Goal: Transaction & Acquisition: Purchase product/service

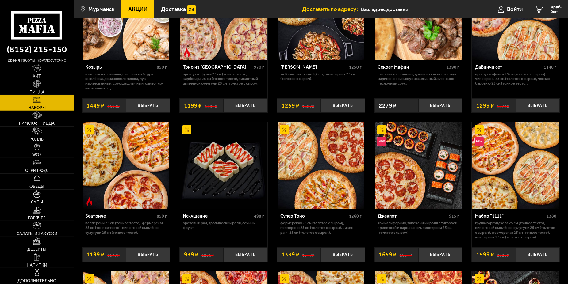
scroll to position [407, 0]
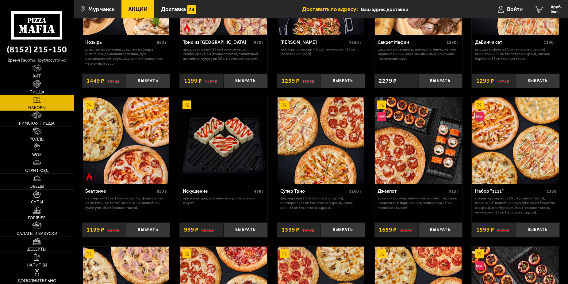
click at [495, 196] on div "Набор "1111" 1380" at bounding box center [515, 192] width 81 height 7
click at [493, 179] on img at bounding box center [516, 141] width 87 height 87
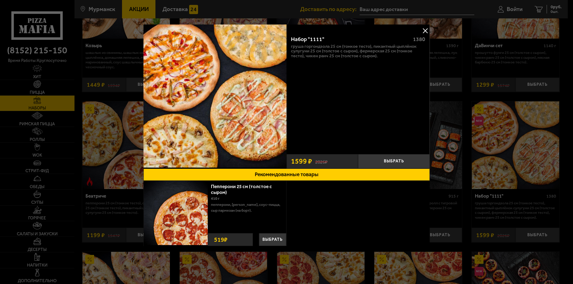
click at [424, 29] on button at bounding box center [425, 30] width 9 height 9
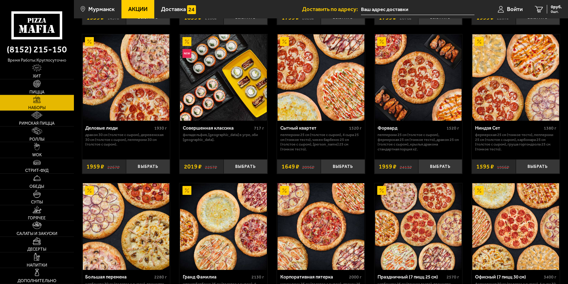
scroll to position [782, 0]
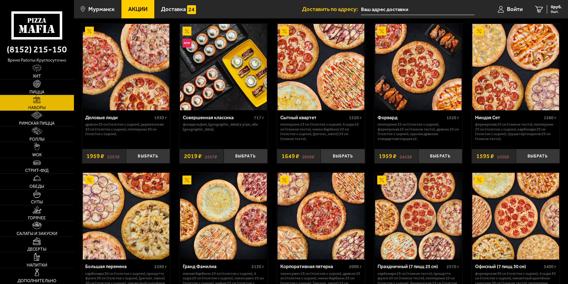
click at [481, 121] on div "Ниндзя Сет" at bounding box center [508, 118] width 67 height 6
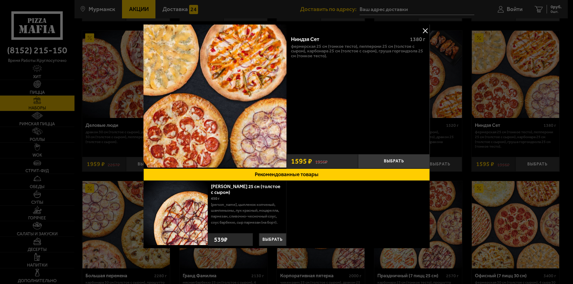
drag, startPoint x: 305, startPoint y: 177, endPoint x: 307, endPoint y: 155, distance: 22.5
click at [305, 175] on button "Рекомендованные товары" at bounding box center [286, 175] width 287 height 12
click at [295, 62] on div "Ниндзя Сет 1380 г Фермерская 25 см (тонкое тесто), Пепперони 25 см (толстое с с…" at bounding box center [358, 91] width 143 height 121
click at [297, 54] on p "Фермерская 25 см (тонкое тесто), Пепперони 25 см (толстое с сыром), Карбонара 2…" at bounding box center [358, 51] width 134 height 14
click at [324, 47] on p "Фермерская 25 см (тонкое тесто), Пепперони 25 см (толстое с сыром), Карбонара 2…" at bounding box center [358, 51] width 134 height 14
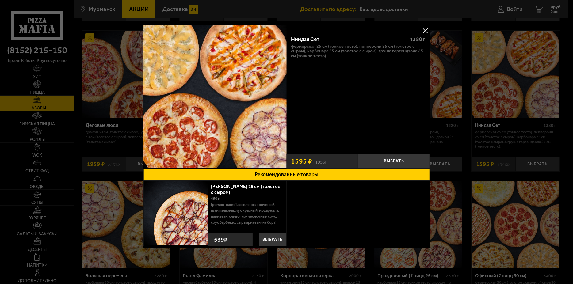
click at [427, 31] on button at bounding box center [425, 30] width 9 height 9
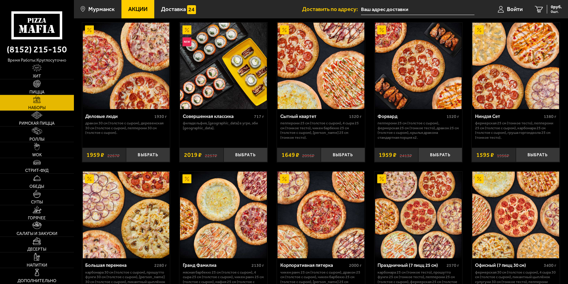
scroll to position [782, 0]
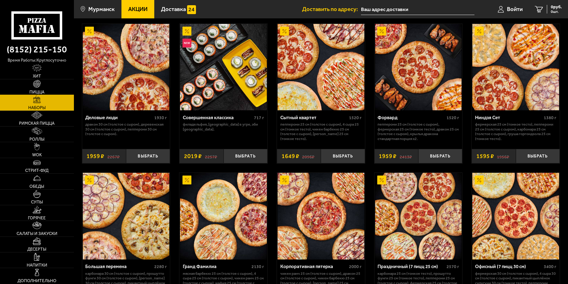
click at [36, 87] on img at bounding box center [37, 84] width 8 height 8
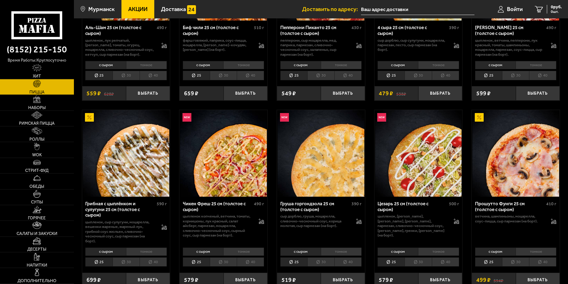
scroll to position [250, 0]
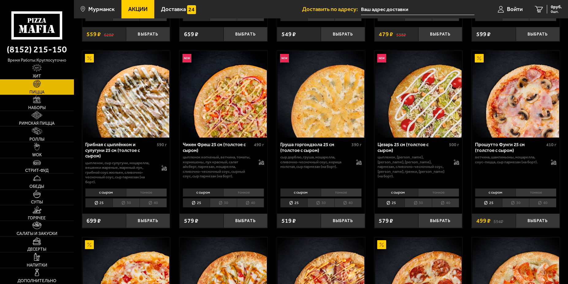
click at [309, 146] on div "Груша горгондзола 25 см (толстое с сыром)" at bounding box center [315, 147] width 70 height 11
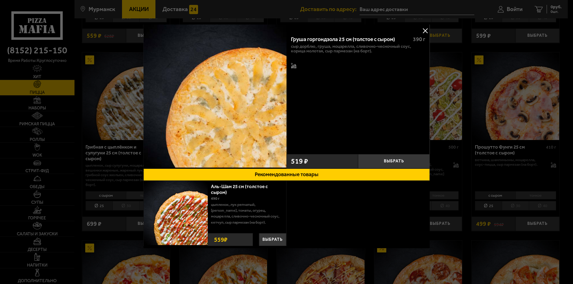
click at [425, 29] on button at bounding box center [425, 30] width 9 height 9
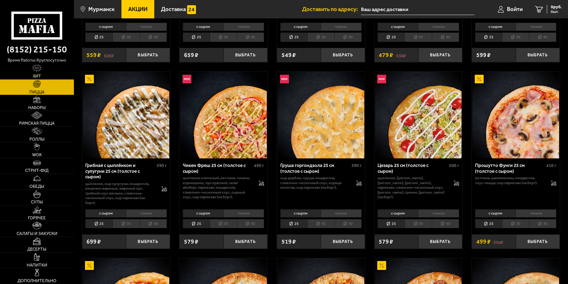
scroll to position [219, 0]
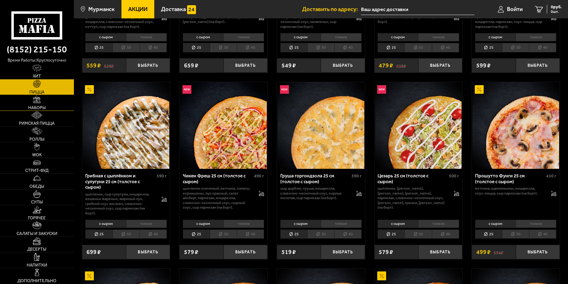
click at [44, 101] on link "Наборы" at bounding box center [37, 102] width 74 height 15
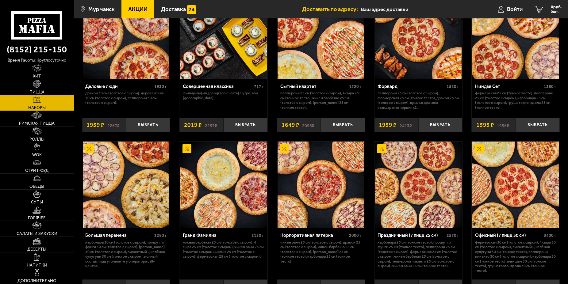
scroll to position [782, 0]
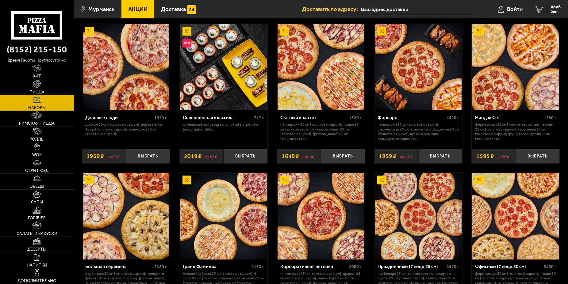
click at [306, 121] on div "Сытный квартет" at bounding box center [313, 118] width 67 height 6
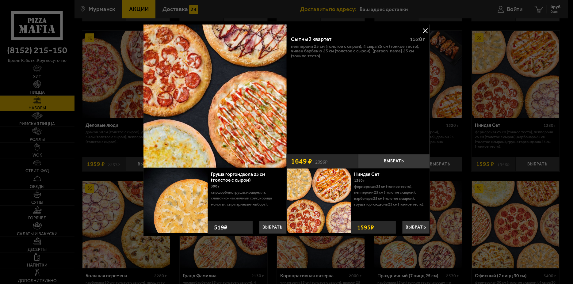
click at [425, 32] on button at bounding box center [425, 30] width 9 height 9
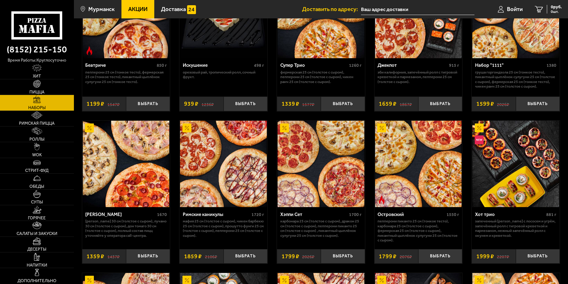
scroll to position [532, 0]
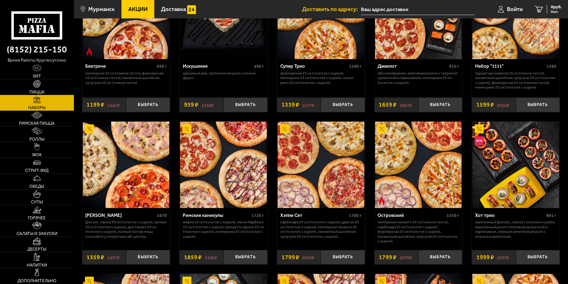
click at [91, 219] on div "[PERSON_NAME]" at bounding box center [120, 216] width 70 height 6
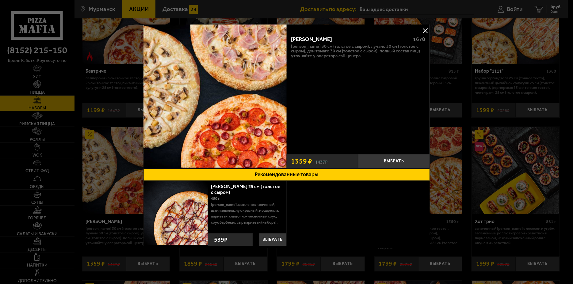
click at [425, 30] on button at bounding box center [425, 30] width 9 height 9
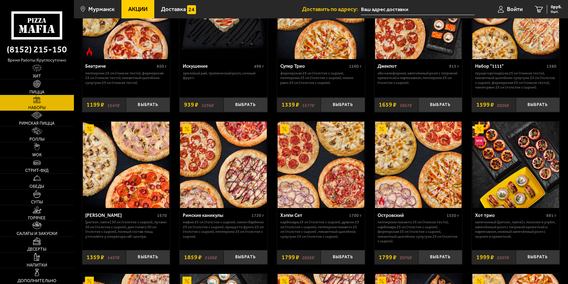
click at [93, 228] on p "[PERSON_NAME] 30 см (толстое с сыром), Лучано 30 см (толстое с сыром), Дон Тома…" at bounding box center [125, 229] width 81 height 19
click at [129, 197] on img at bounding box center [126, 165] width 87 height 87
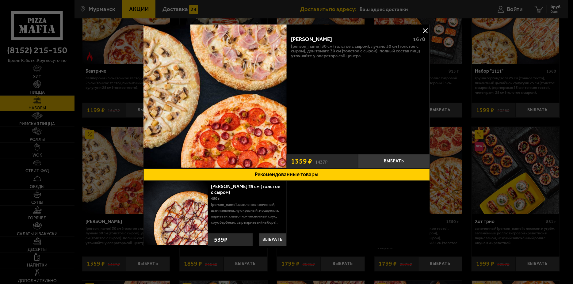
click at [430, 33] on button at bounding box center [425, 30] width 9 height 9
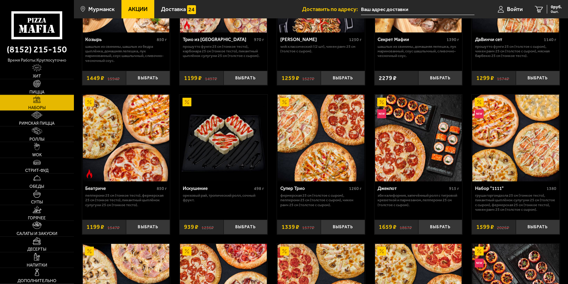
scroll to position [407, 0]
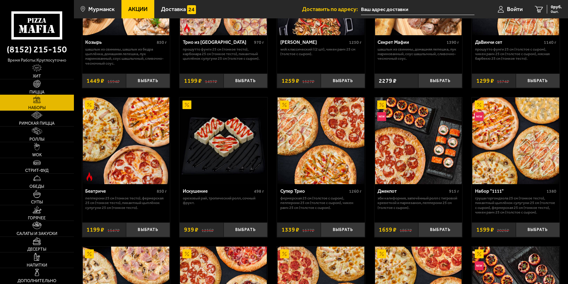
click at [45, 86] on link "Пицца" at bounding box center [37, 86] width 74 height 15
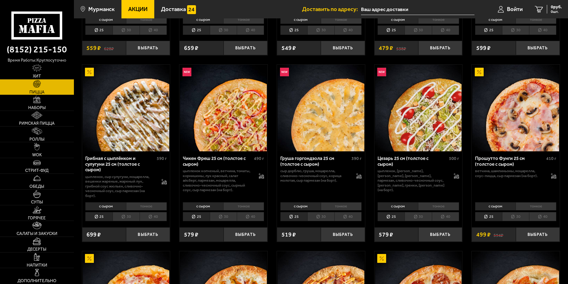
scroll to position [250, 0]
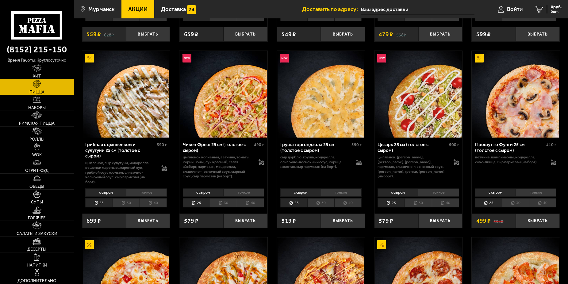
click at [247, 197] on li "тонкое" at bounding box center [243, 193] width 41 height 8
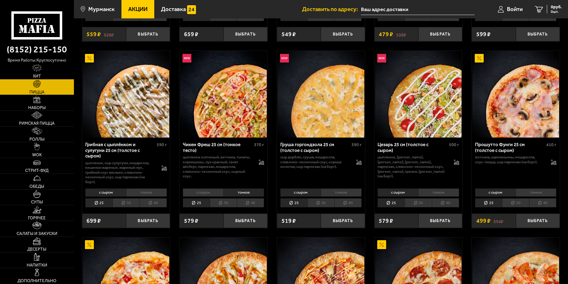
click at [210, 193] on li "с сыром" at bounding box center [203, 193] width 41 height 8
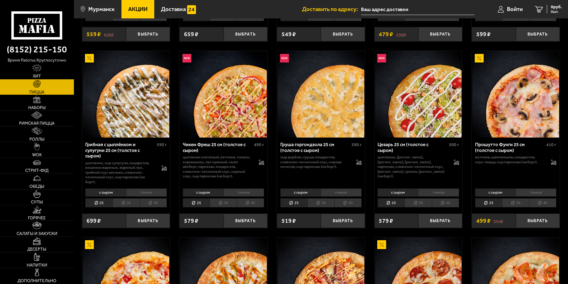
click at [248, 196] on li "тонкое" at bounding box center [243, 193] width 41 height 8
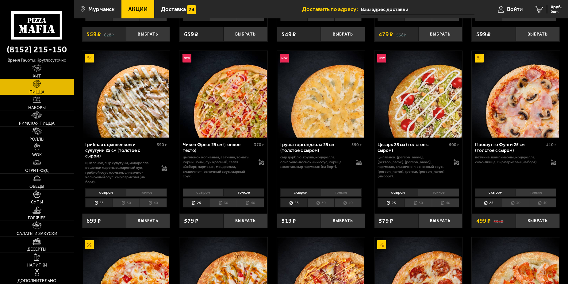
click at [196, 194] on li "с сыром" at bounding box center [203, 193] width 41 height 8
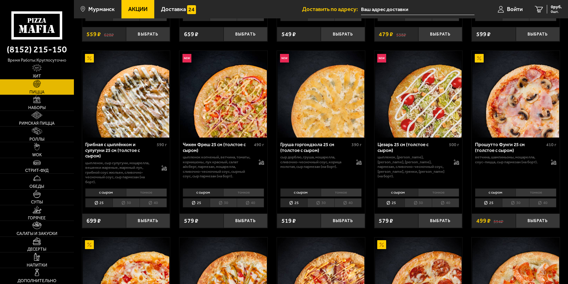
click at [244, 195] on li "тонкое" at bounding box center [243, 193] width 41 height 8
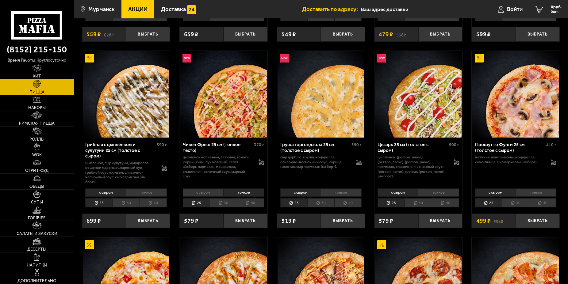
click at [217, 197] on li "с сыром" at bounding box center [203, 193] width 41 height 8
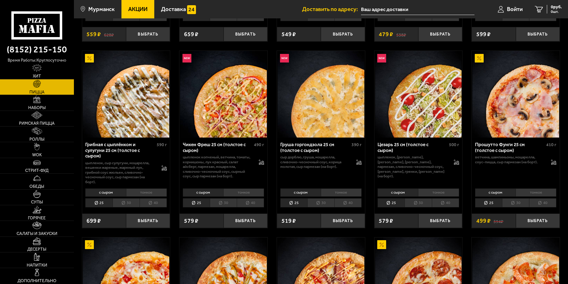
click at [143, 196] on li "тонкое" at bounding box center [146, 193] width 41 height 8
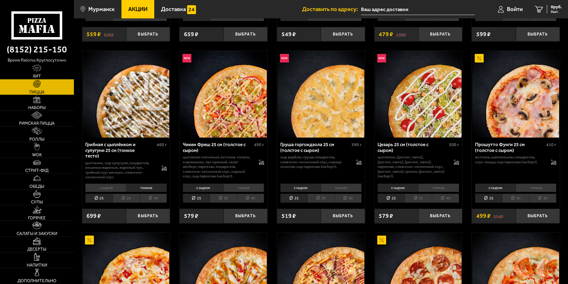
click at [125, 135] on img at bounding box center [126, 94] width 87 height 87
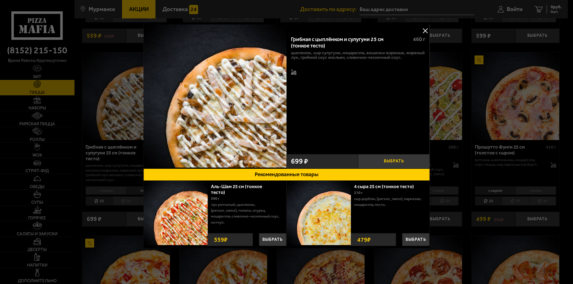
click at [371, 160] on button "Выбрать" at bounding box center [394, 161] width 72 height 15
click at [425, 31] on button at bounding box center [425, 30] width 9 height 9
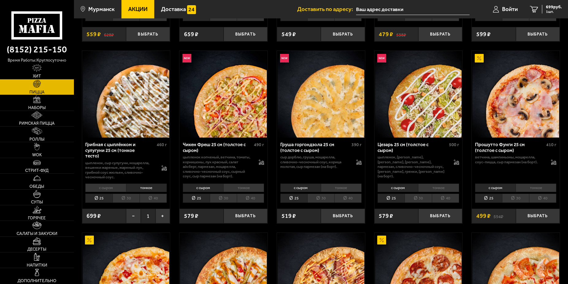
click at [427, 191] on li "тонкое" at bounding box center [438, 188] width 41 height 8
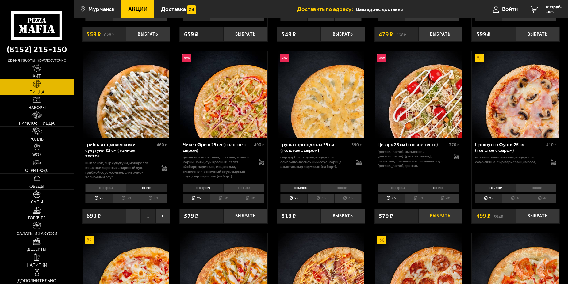
click at [431, 219] on button "Выбрать" at bounding box center [441, 216] width 44 height 14
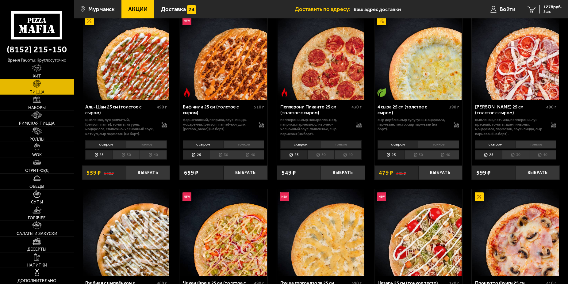
scroll to position [94, 0]
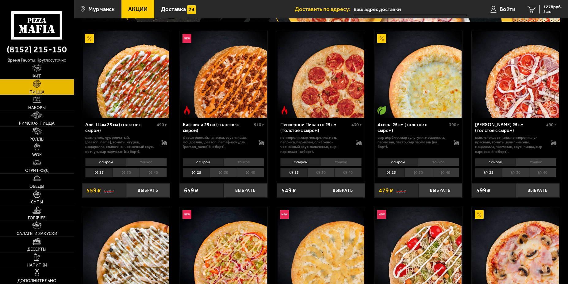
click at [240, 163] on li "тонкое" at bounding box center [243, 162] width 41 height 8
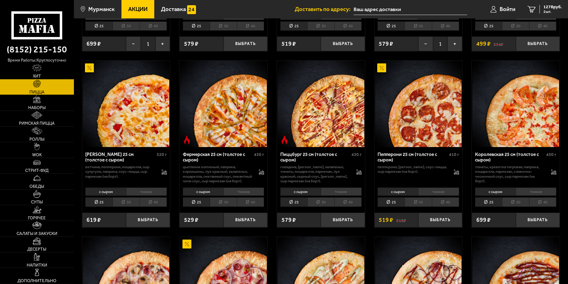
scroll to position [438, 0]
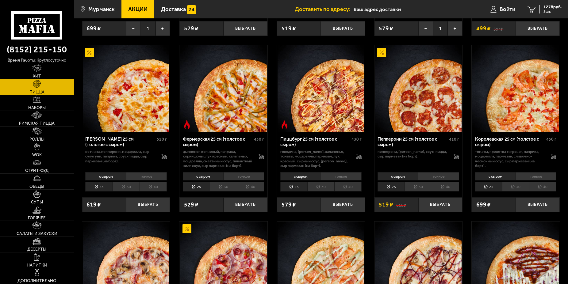
click at [338, 181] on li "тонкое" at bounding box center [341, 176] width 41 height 8
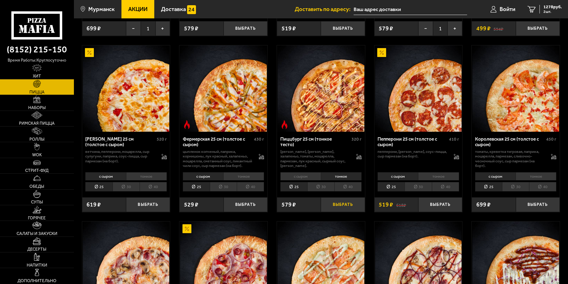
click at [340, 212] on button "Выбрать" at bounding box center [343, 205] width 44 height 14
click at [553, 7] on span "1335 руб." at bounding box center [553, 7] width 18 height 4
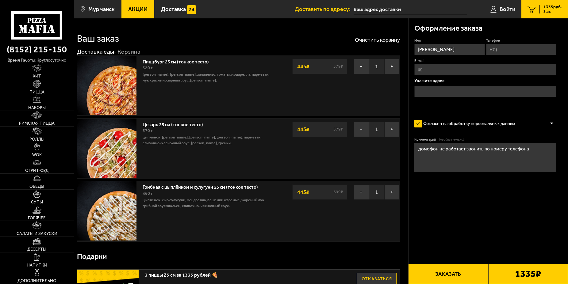
type input "проезд [PERSON_NAME][STREET_ADDRESS]"
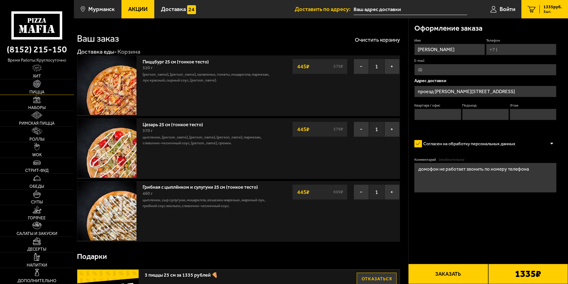
click at [53, 85] on link "Пицца" at bounding box center [37, 86] width 74 height 15
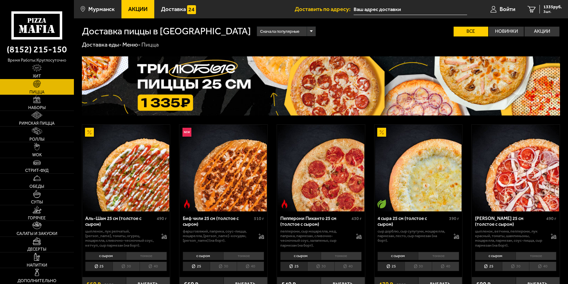
click at [30, 71] on link "Хит" at bounding box center [37, 71] width 74 height 15
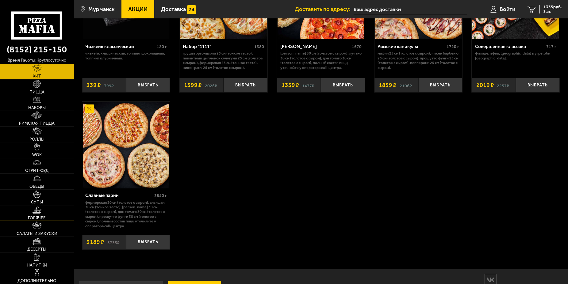
scroll to position [452, 0]
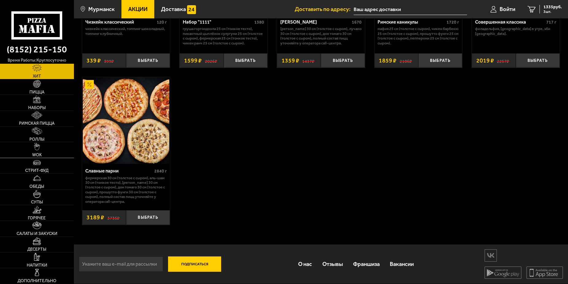
click at [40, 147] on img at bounding box center [37, 147] width 6 height 8
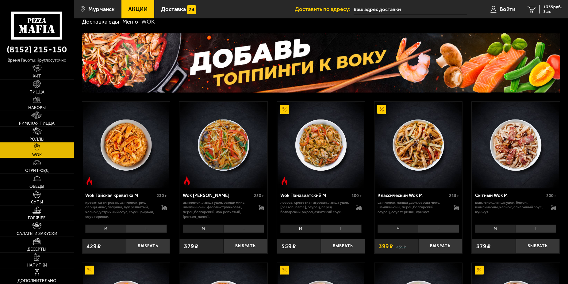
scroll to position [94, 0]
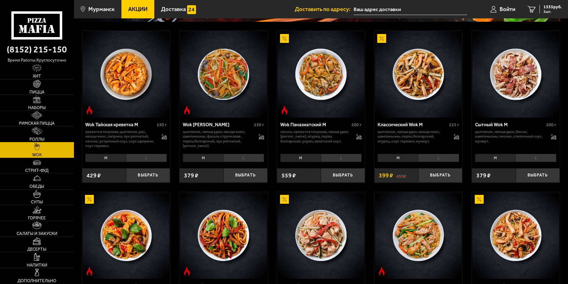
click at [242, 159] on li "L" at bounding box center [243, 158] width 41 height 8
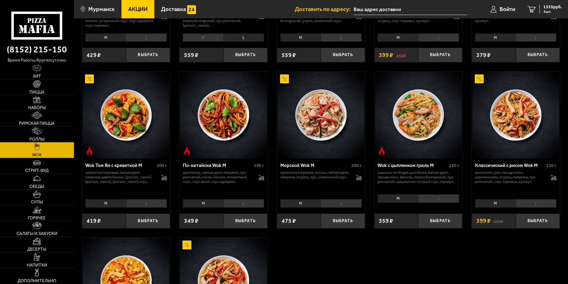
scroll to position [250, 0]
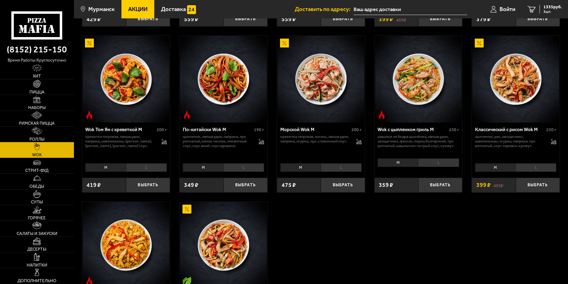
click at [444, 167] on li "L" at bounding box center [438, 163] width 41 height 8
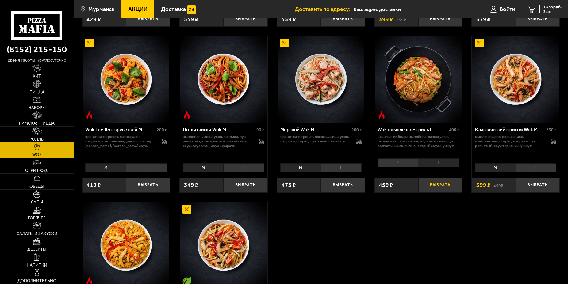
click at [436, 189] on button "Выбрать" at bounding box center [441, 185] width 44 height 14
click at [448, 187] on button "+" at bounding box center [455, 185] width 15 height 14
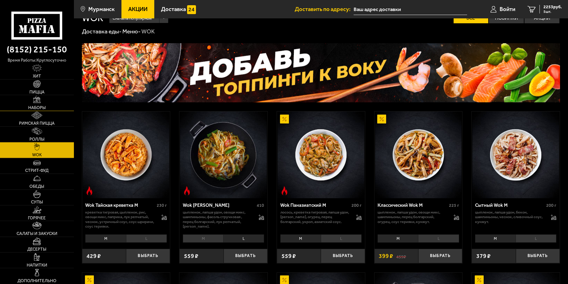
scroll to position [0, 0]
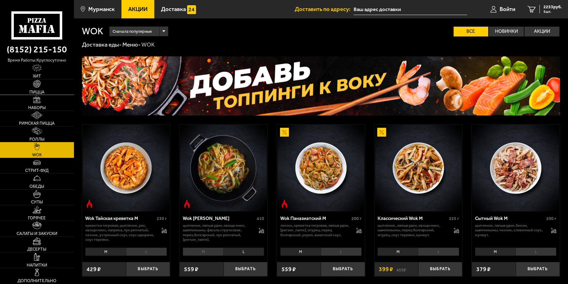
drag, startPoint x: 43, startPoint y: 89, endPoint x: 46, endPoint y: 87, distance: 3.6
click at [43, 88] on link "Пицца" at bounding box center [37, 86] width 74 height 15
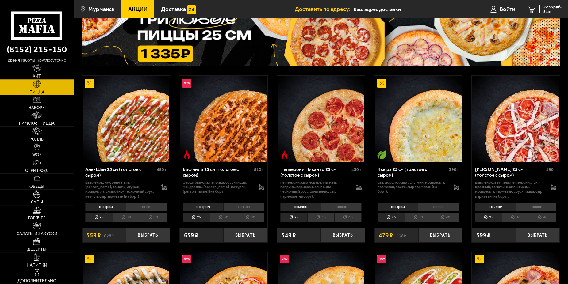
scroll to position [94, 0]
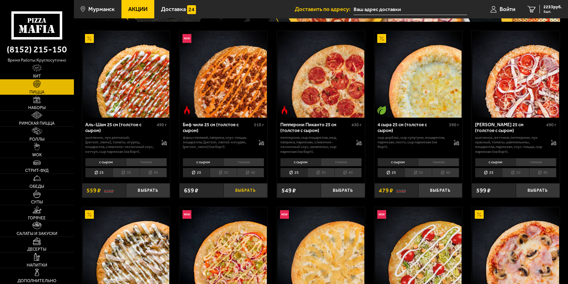
click at [237, 191] on button "Выбрать" at bounding box center [246, 190] width 44 height 14
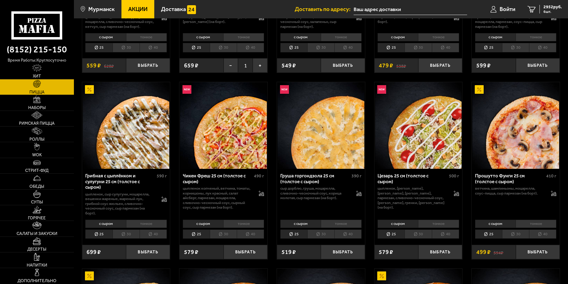
scroll to position [250, 0]
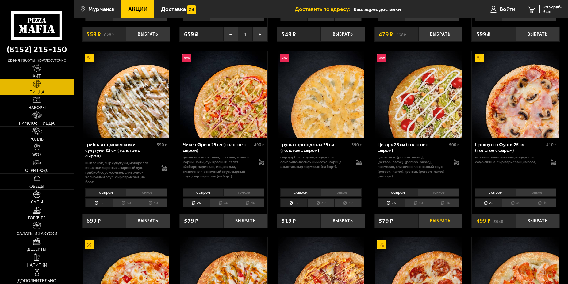
click at [444, 223] on button "Выбрать" at bounding box center [441, 221] width 44 height 14
drag, startPoint x: 555, startPoint y: 8, endPoint x: 553, endPoint y: 13, distance: 5.1
click at [555, 9] on span "3611 руб." at bounding box center [553, 7] width 18 height 4
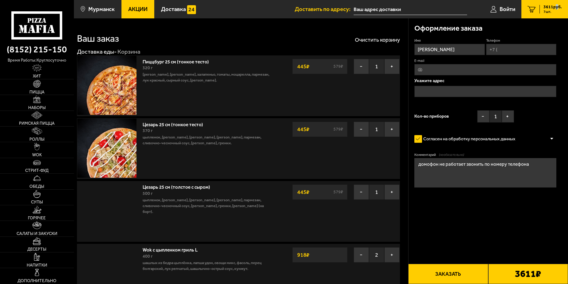
type input "проезд [PERSON_NAME][STREET_ADDRESS]"
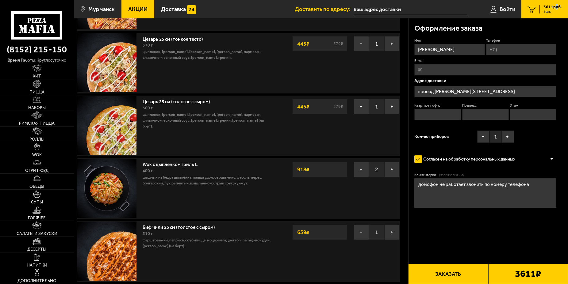
scroll to position [94, 0]
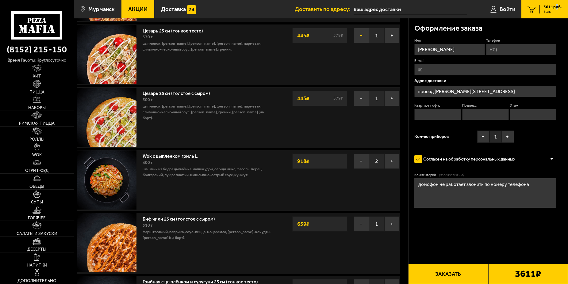
click at [358, 37] on button "−" at bounding box center [361, 35] width 15 height 15
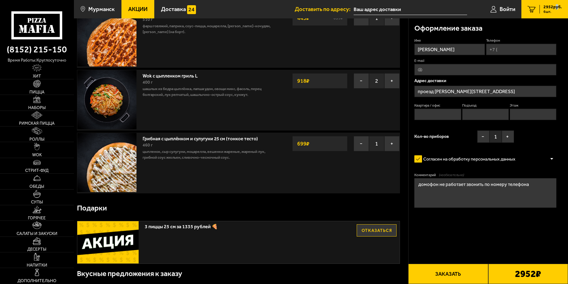
scroll to position [125, 0]
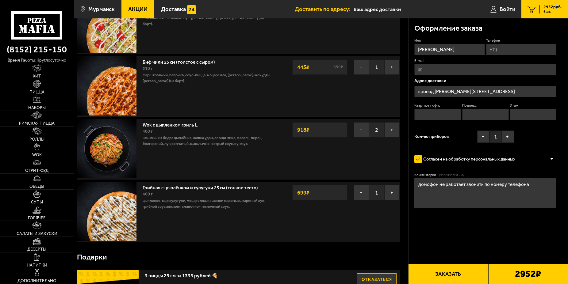
click at [359, 133] on button "−" at bounding box center [361, 129] width 15 height 15
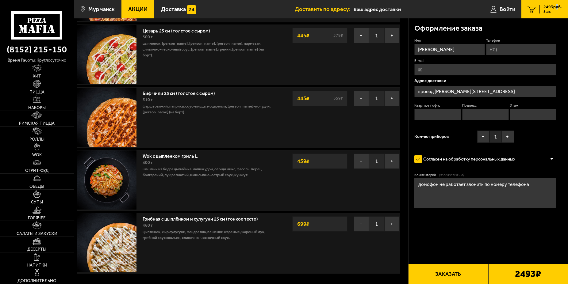
scroll to position [31, 0]
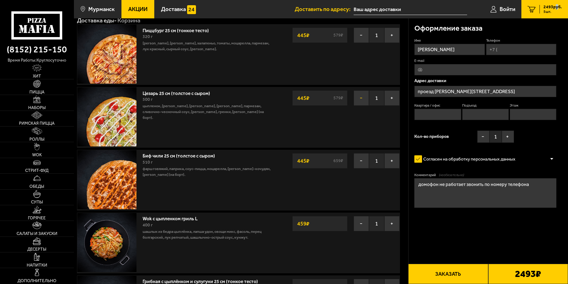
click at [354, 98] on button "−" at bounding box center [361, 98] width 15 height 15
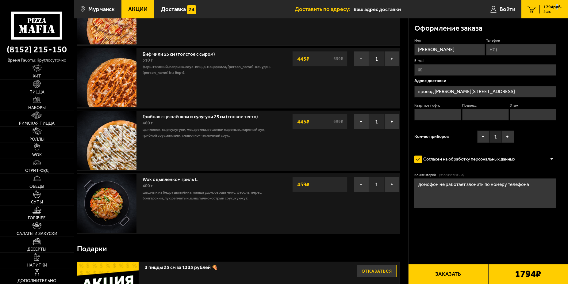
scroll to position [94, 0]
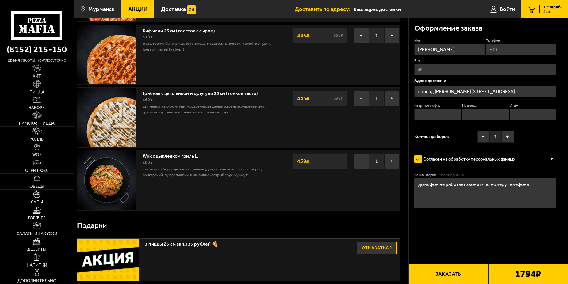
click at [44, 149] on link "WOK" at bounding box center [37, 149] width 74 height 15
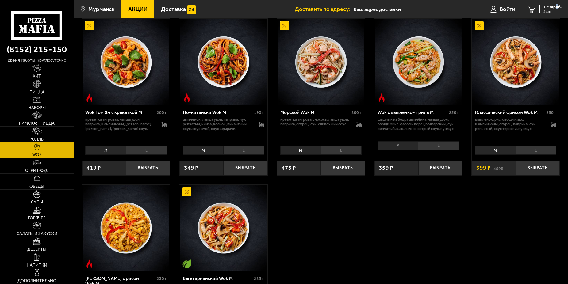
scroll to position [258, 0]
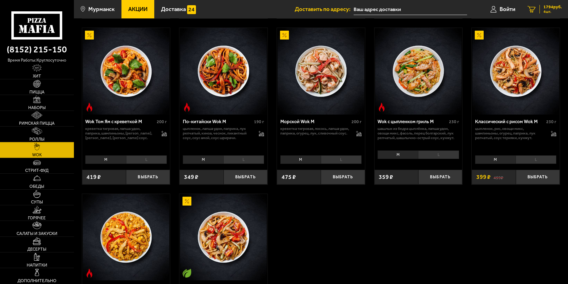
click at [549, 8] on span "1794 руб." at bounding box center [553, 7] width 18 height 4
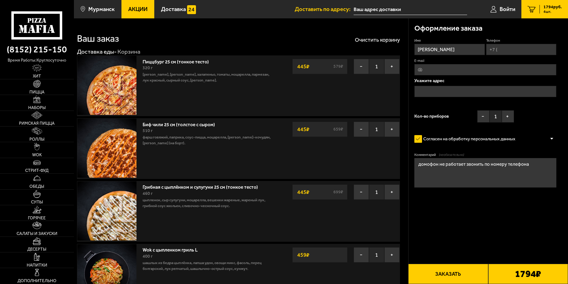
type input "проезд [PERSON_NAME][STREET_ADDRESS]"
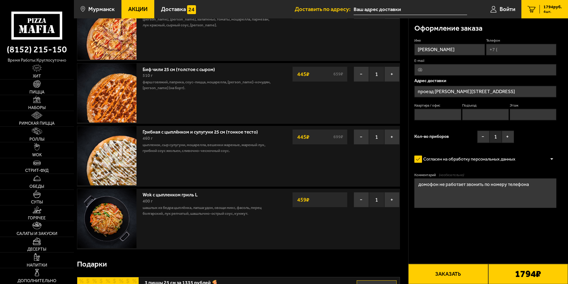
scroll to position [125, 0]
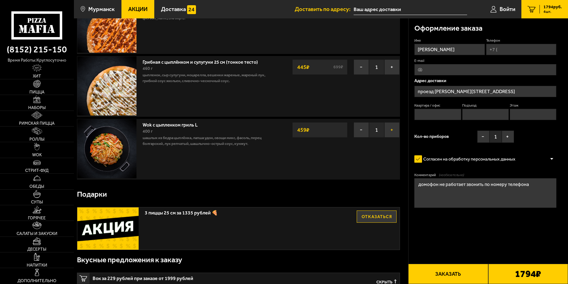
click at [388, 131] on button "+" at bounding box center [391, 129] width 15 height 15
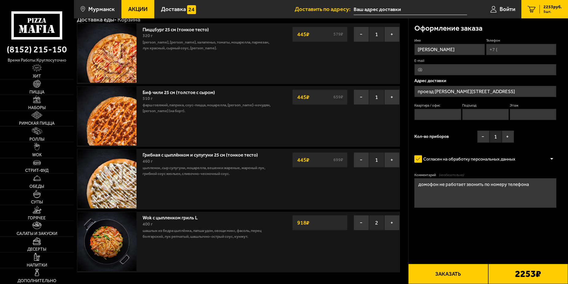
scroll to position [0, 0]
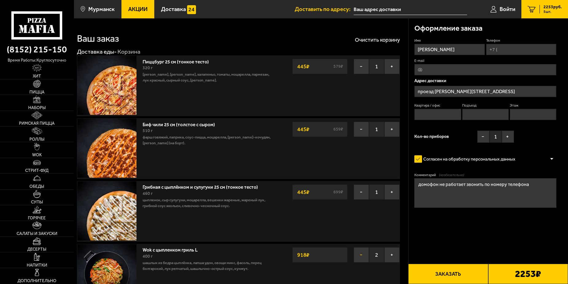
click at [365, 256] on button "−" at bounding box center [361, 255] width 15 height 15
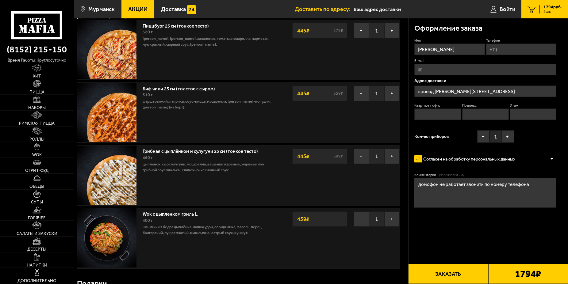
scroll to position [63, 0]
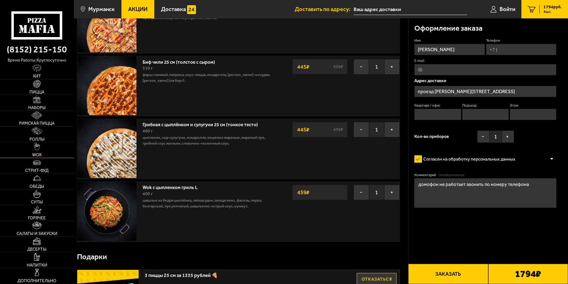
click at [34, 151] on link "WOK" at bounding box center [37, 149] width 74 height 15
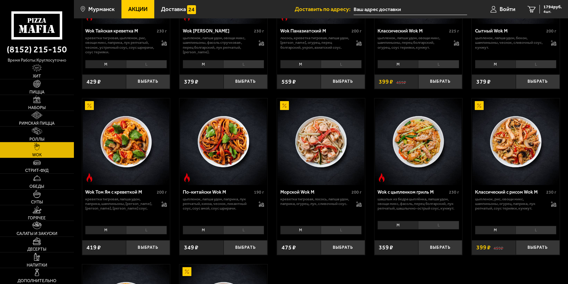
scroll to position [63, 0]
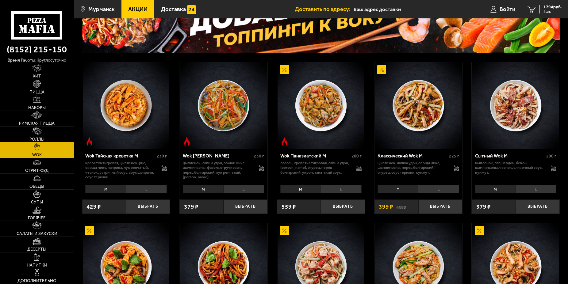
click at [433, 185] on div "[PERSON_NAME]" at bounding box center [419, 189] width 88 height 12
click at [433, 186] on div "[PERSON_NAME]" at bounding box center [419, 189] width 88 height 12
click at [431, 192] on li "L" at bounding box center [438, 189] width 41 height 8
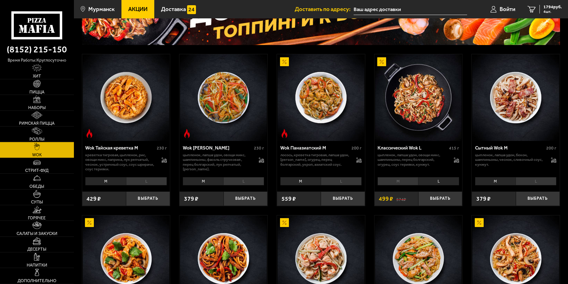
scroll to position [94, 0]
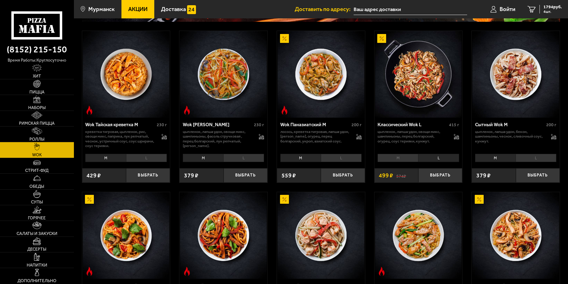
click at [538, 159] on li "L" at bounding box center [536, 158] width 41 height 8
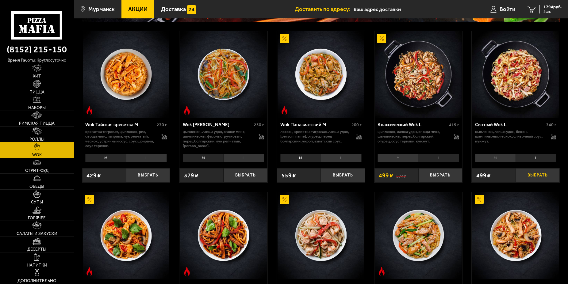
click at [533, 181] on button "Выбрать" at bounding box center [538, 175] width 44 height 14
click at [554, 181] on button "+" at bounding box center [552, 175] width 15 height 14
click at [519, 182] on button "−" at bounding box center [523, 175] width 15 height 14
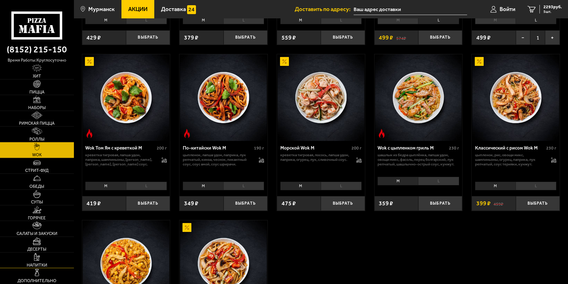
scroll to position [282, 0]
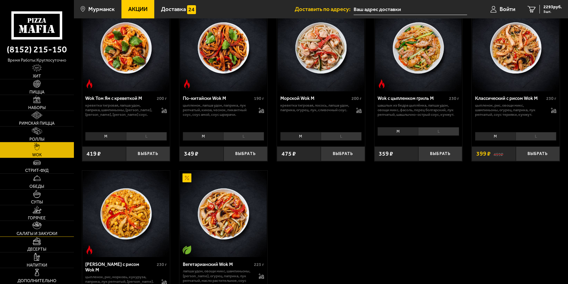
click at [46, 234] on span "Салаты и закуски" at bounding box center [37, 234] width 41 height 4
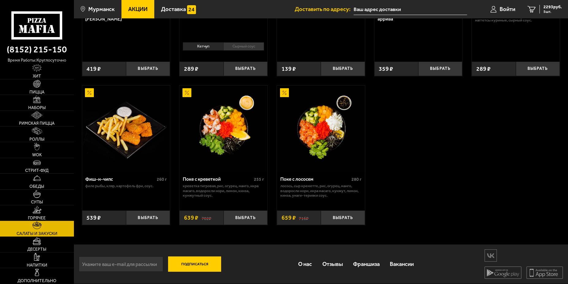
scroll to position [382, 0]
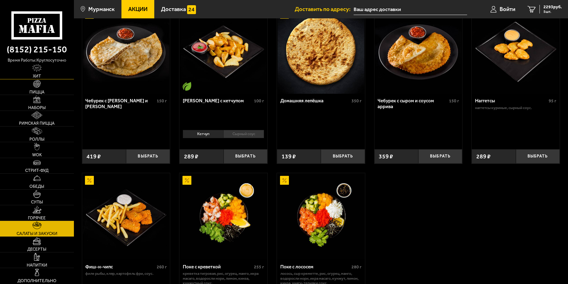
click at [33, 76] on span "Хит" at bounding box center [37, 76] width 8 height 4
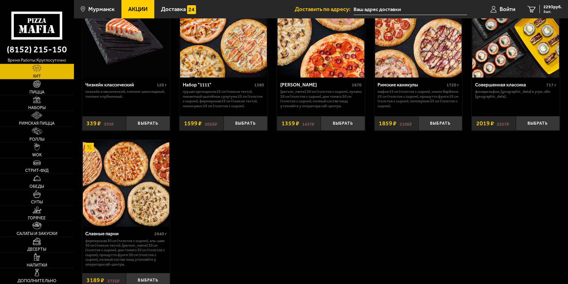
scroll to position [407, 0]
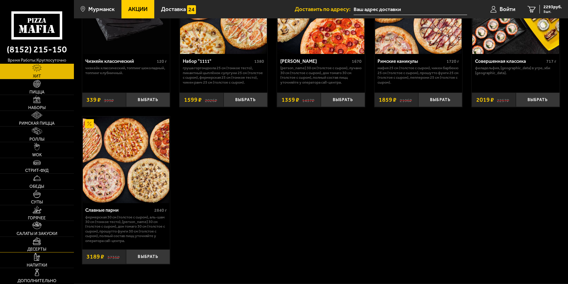
click at [48, 249] on link "Десерты" at bounding box center [37, 244] width 74 height 15
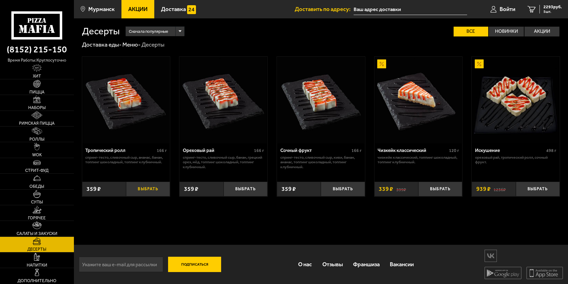
click at [151, 189] on button "Выбрать" at bounding box center [148, 189] width 44 height 14
click at [559, 9] on span "2652 руб." at bounding box center [553, 7] width 18 height 4
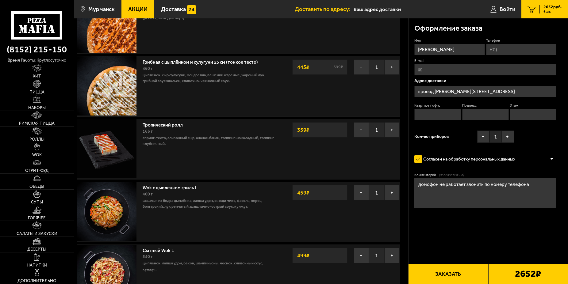
scroll to position [219, 0]
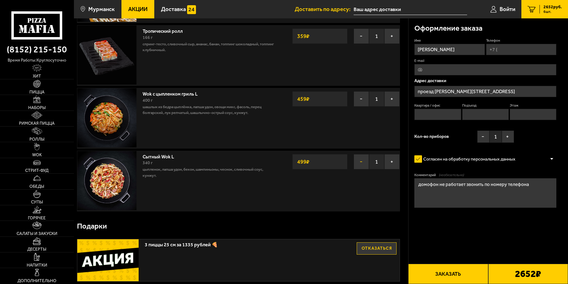
click at [366, 168] on button "−" at bounding box center [361, 161] width 15 height 15
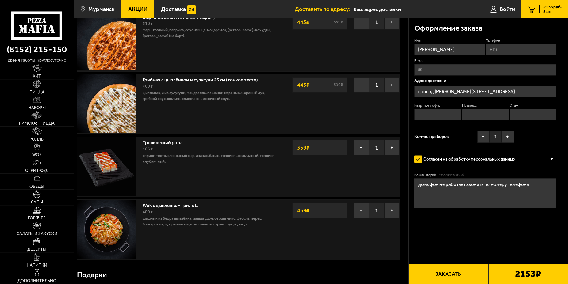
scroll to position [188, 0]
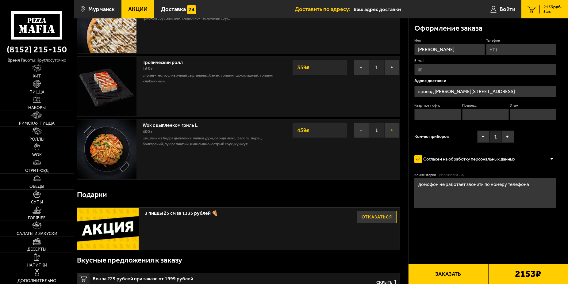
click at [394, 138] on button "+" at bounding box center [391, 130] width 15 height 15
click at [369, 133] on span "2" at bounding box center [376, 130] width 15 height 15
click at [364, 134] on button "−" at bounding box center [361, 130] width 15 height 15
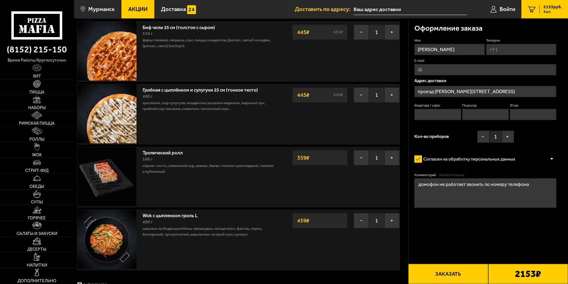
scroll to position [63, 0]
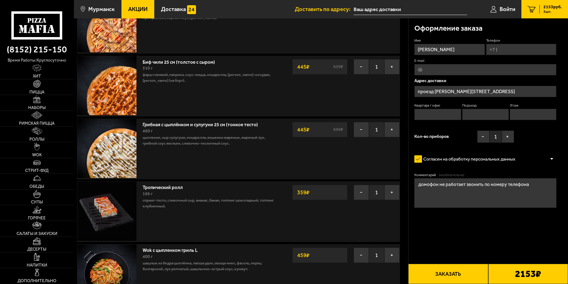
click at [428, 115] on input "Квартира / офис" at bounding box center [438, 114] width 47 height 11
type input "60"
click at [498, 115] on input "Подъезд" at bounding box center [485, 114] width 47 height 11
type input "2"
click at [540, 120] on input "Этаж" at bounding box center [533, 114] width 47 height 11
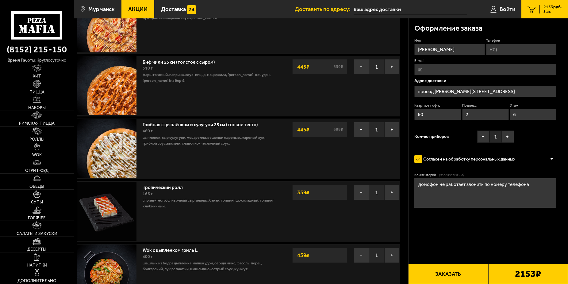
type input "6"
drag, startPoint x: 500, startPoint y: 45, endPoint x: 502, endPoint y: 59, distance: 14.6
click at [502, 55] on input "Телефон" at bounding box center [521, 49] width 71 height 11
click at [500, 52] on input "Телефон" at bounding box center [521, 49] width 71 height 11
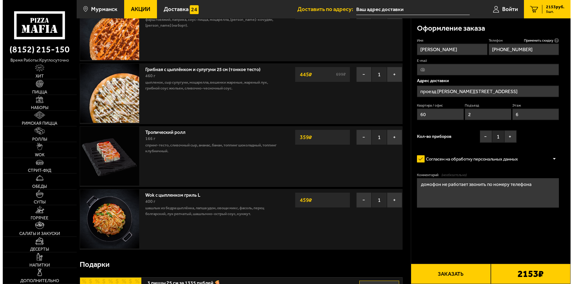
scroll to position [156, 0]
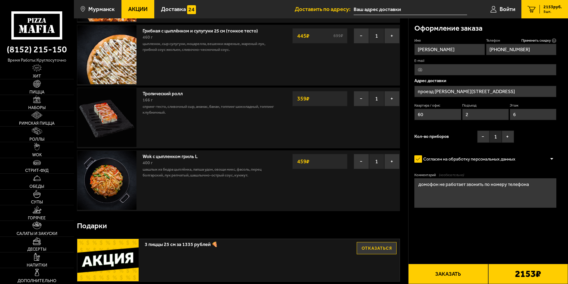
type input "[PHONE_NUMBER]"
click at [440, 279] on button "Заказать" at bounding box center [448, 274] width 80 height 20
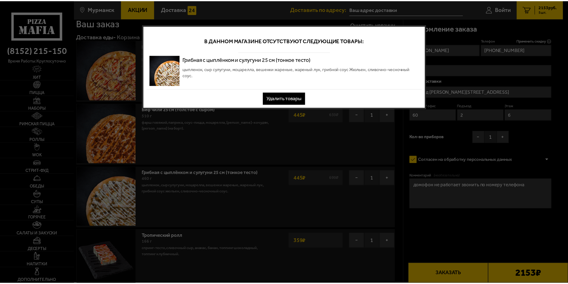
scroll to position [0, 0]
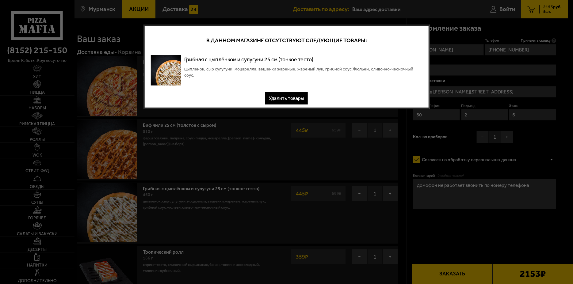
click at [296, 98] on button "Удалить товары" at bounding box center [286, 98] width 43 height 12
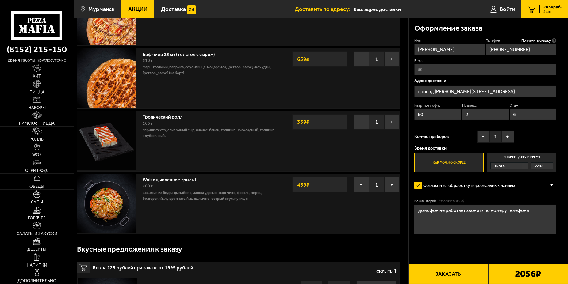
scroll to position [31, 0]
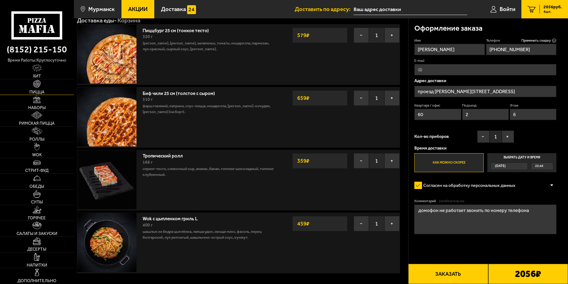
click at [39, 85] on img at bounding box center [37, 84] width 8 height 8
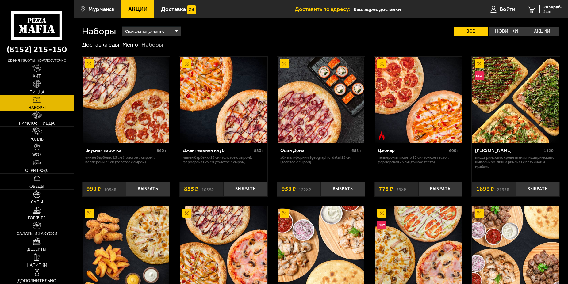
drag, startPoint x: 51, startPoint y: 83, endPoint x: 58, endPoint y: 87, distance: 7.6
click at [51, 83] on link "Пицца" at bounding box center [37, 86] width 74 height 15
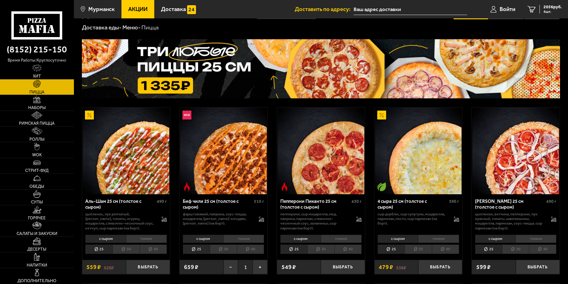
scroll to position [31, 0]
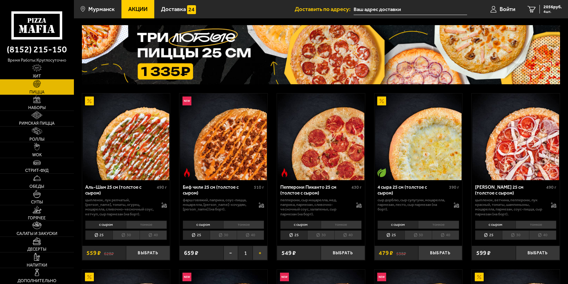
click at [257, 255] on button "+" at bounding box center [260, 253] width 15 height 14
drag, startPoint x: 227, startPoint y: 254, endPoint x: 242, endPoint y: 251, distance: 15.6
click at [226, 253] on button "−" at bounding box center [231, 253] width 15 height 14
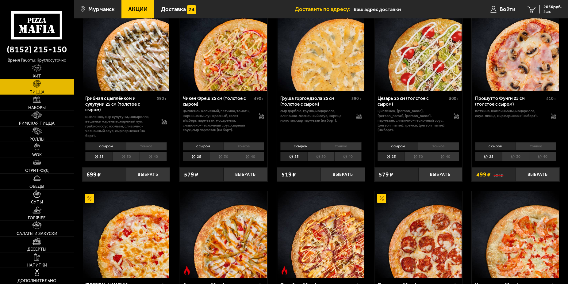
scroll to position [313, 0]
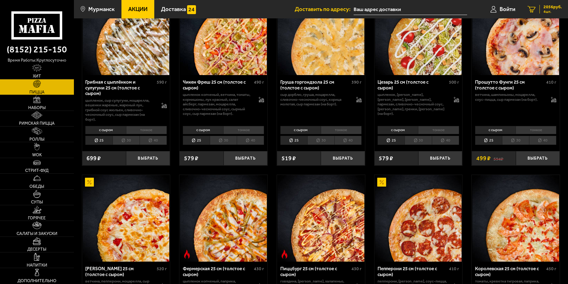
click at [556, 12] on span "4 шт." at bounding box center [553, 12] width 18 height 4
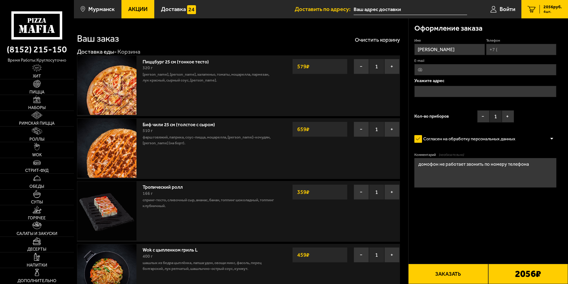
type input "проезд [PERSON_NAME][STREET_ADDRESS]"
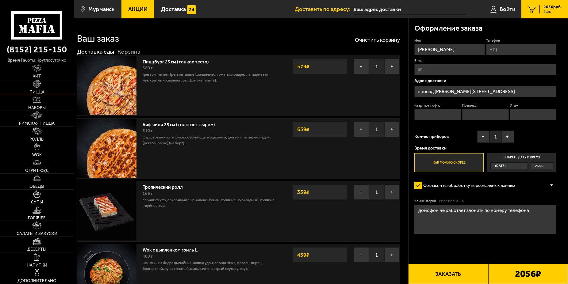
click at [67, 85] on link "Пицца" at bounding box center [37, 86] width 74 height 15
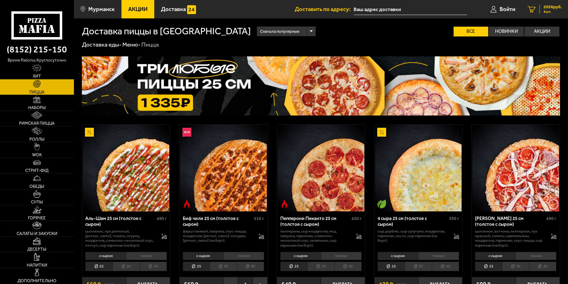
click at [543, 7] on div "2056 руб. 4 шт." at bounding box center [551, 9] width 22 height 9
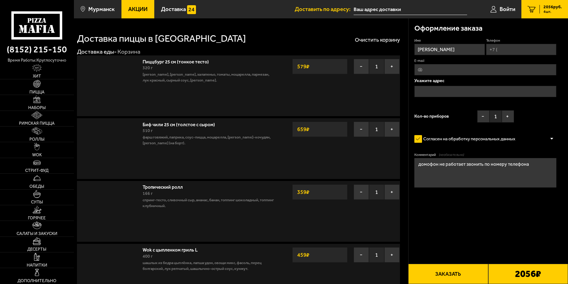
type input "проезд [PERSON_NAME][STREET_ADDRESS]"
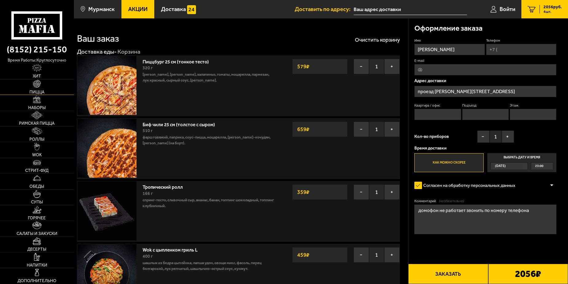
click at [55, 84] on link "Пицца" at bounding box center [37, 86] width 74 height 15
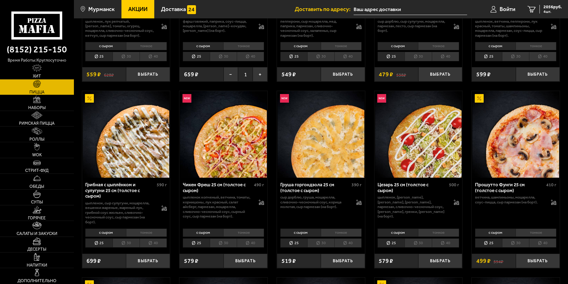
scroll to position [219, 0]
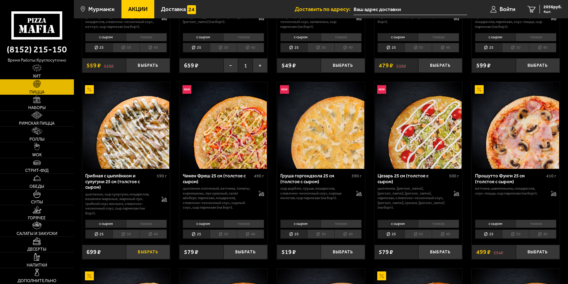
click at [154, 255] on button "Выбрать" at bounding box center [148, 252] width 44 height 14
click at [432, 224] on li "тонкое" at bounding box center [438, 224] width 41 height 8
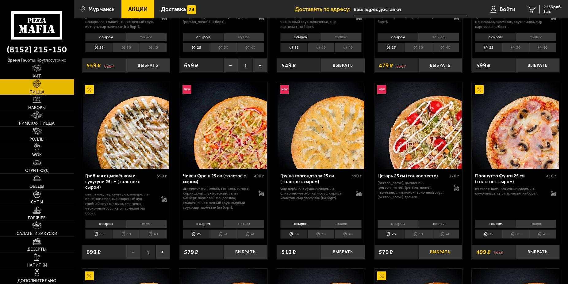
click at [441, 254] on button "Выбрать" at bounding box center [441, 252] width 44 height 14
click at [427, 254] on button "−" at bounding box center [426, 252] width 15 height 14
click at [546, 10] on span "5 шт." at bounding box center [553, 12] width 18 height 4
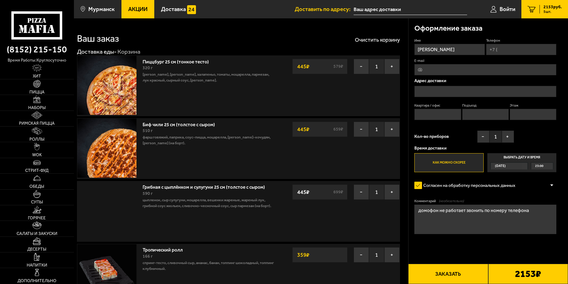
type input "проезд [PERSON_NAME][STREET_ADDRESS]"
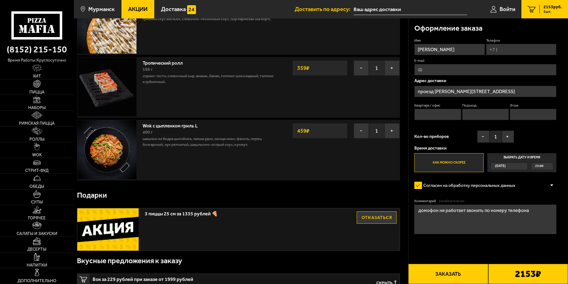
scroll to position [188, 0]
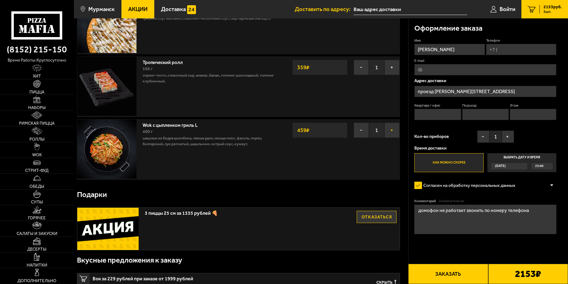
drag, startPoint x: 387, startPoint y: 133, endPoint x: 415, endPoint y: 139, distance: 27.9
click at [387, 133] on button "+" at bounding box center [391, 130] width 15 height 15
click at [358, 136] on button "−" at bounding box center [361, 130] width 15 height 15
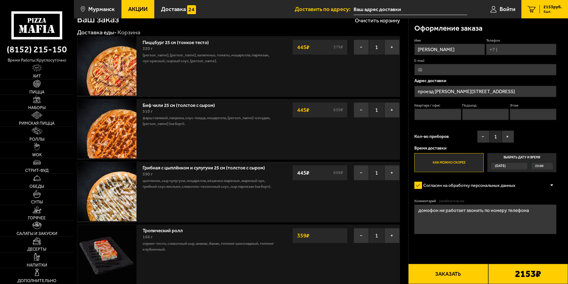
scroll to position [0, 0]
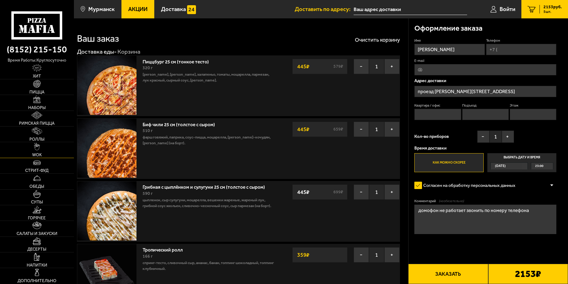
click at [37, 154] on span "WOK" at bounding box center [37, 155] width 10 height 4
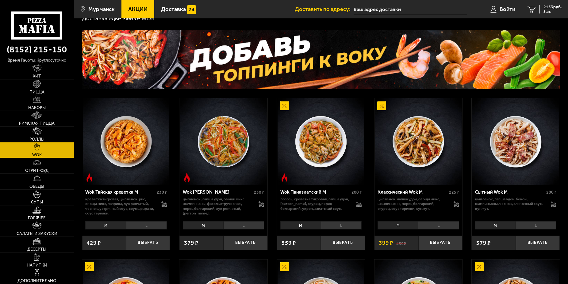
scroll to position [125, 0]
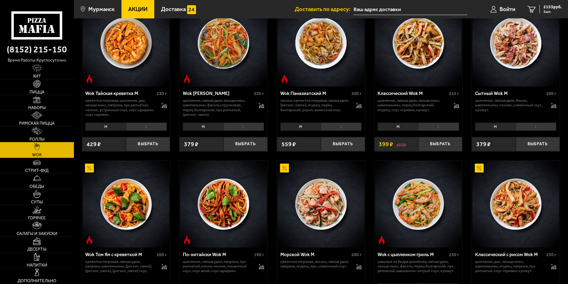
click at [424, 129] on li "L" at bounding box center [438, 127] width 41 height 8
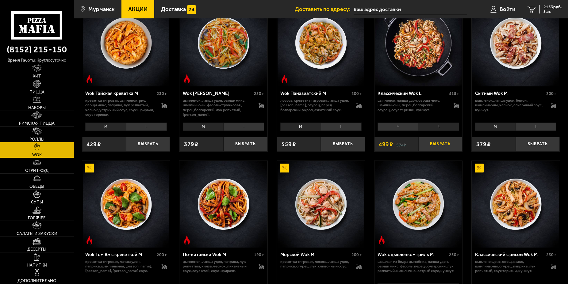
click at [453, 148] on button "Выбрать" at bounding box center [441, 144] width 44 height 14
click at [548, 9] on span "2652 руб." at bounding box center [553, 7] width 18 height 4
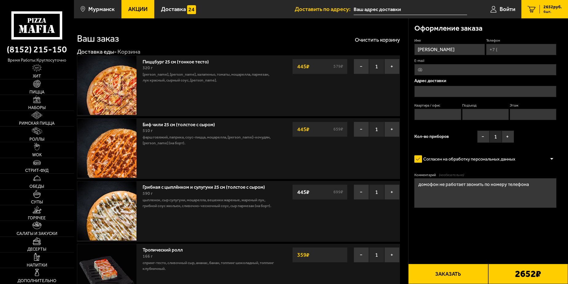
type input "проезд [PERSON_NAME][STREET_ADDRESS]"
click at [433, 117] on input "Квартира / офис" at bounding box center [438, 114] width 47 height 11
type input "60"
click at [482, 110] on input "Подъезд" at bounding box center [485, 114] width 47 height 11
click at [482, 113] on input "Подъезд" at bounding box center [485, 114] width 47 height 11
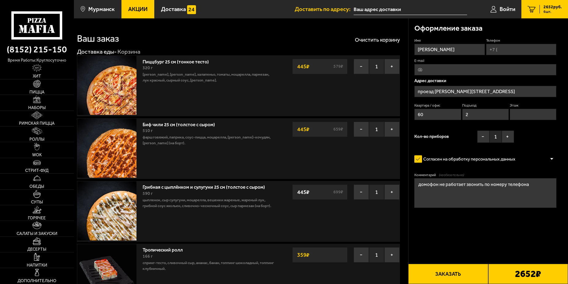
type input "2"
click at [525, 112] on input "Этаж" at bounding box center [533, 114] width 47 height 11
type input "6"
click at [511, 137] on button "+" at bounding box center [508, 137] width 12 height 12
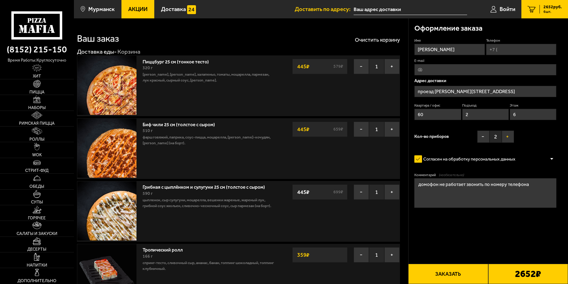
click at [511, 137] on button "+" at bounding box center [508, 137] width 12 height 12
click at [498, 52] on input "Телефон" at bounding box center [521, 49] width 71 height 11
click at [512, 49] on input "Телефон" at bounding box center [521, 49] width 71 height 11
type input "[PHONE_NUMBER]"
click at [458, 268] on button "Заказать" at bounding box center [448, 274] width 80 height 20
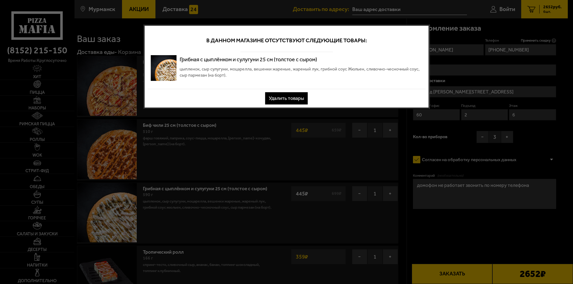
click at [288, 102] on button "Удалить товары" at bounding box center [286, 98] width 43 height 12
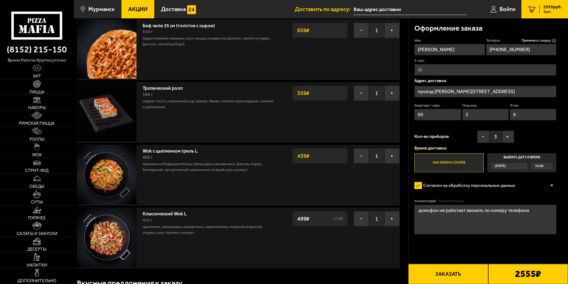
scroll to position [125, 0]
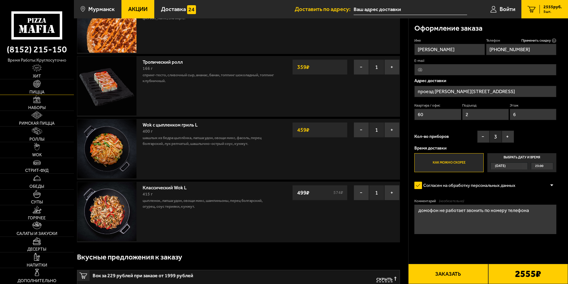
click at [40, 87] on img at bounding box center [37, 84] width 8 height 8
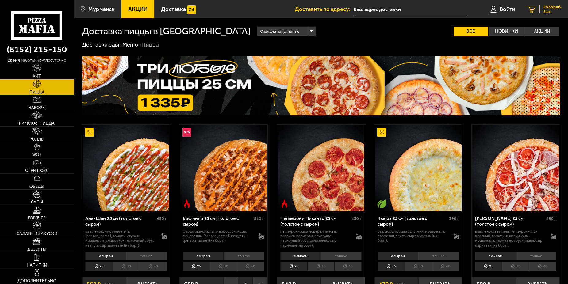
click at [556, 5] on span "2555 руб." at bounding box center [553, 7] width 18 height 4
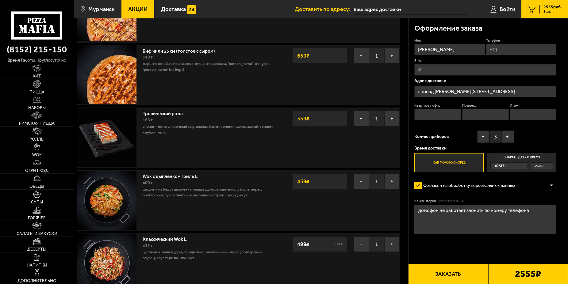
scroll to position [63, 0]
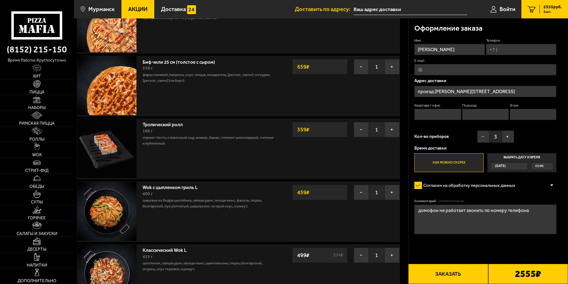
click at [478, 138] on button "−" at bounding box center [483, 137] width 12 height 12
click at [507, 137] on button "+" at bounding box center [508, 137] width 12 height 12
click at [47, 91] on link "Пицца" at bounding box center [37, 86] width 74 height 15
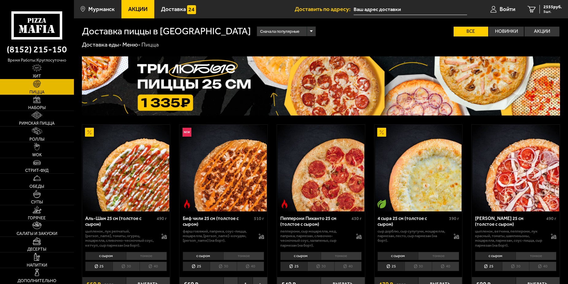
click at [56, 75] on link "Хит" at bounding box center [37, 71] width 74 height 15
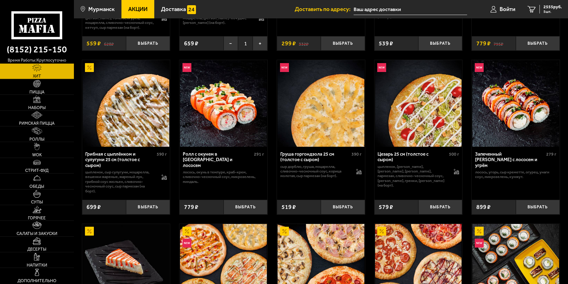
scroll to position [156, 0]
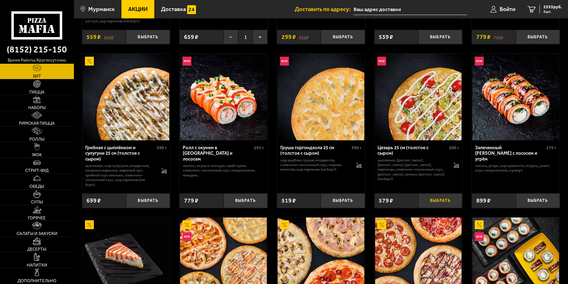
click at [440, 198] on button "Выбрать" at bounding box center [441, 201] width 44 height 14
click at [544, 11] on span "6 шт." at bounding box center [553, 12] width 18 height 4
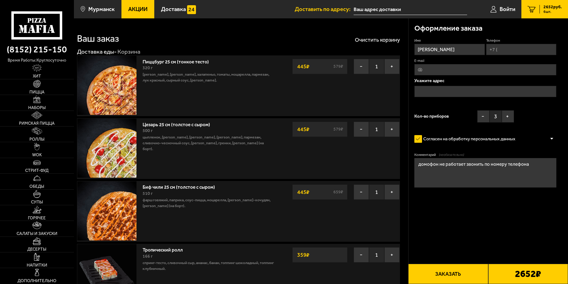
type input "проезд [PERSON_NAME][STREET_ADDRESS]"
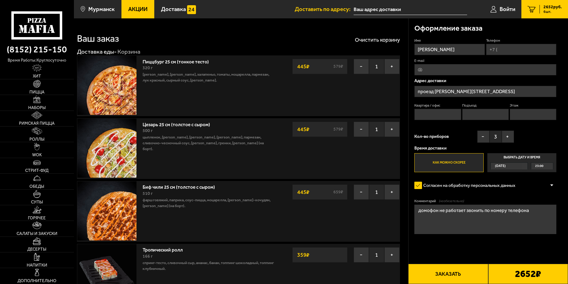
drag, startPoint x: 465, startPoint y: 272, endPoint x: 484, endPoint y: 262, distance: 21.6
click at [487, 270] on button "Заказать" at bounding box center [448, 274] width 80 height 20
click at [443, 115] on input "Квартира / офис" at bounding box center [438, 114] width 47 height 11
type input "60"
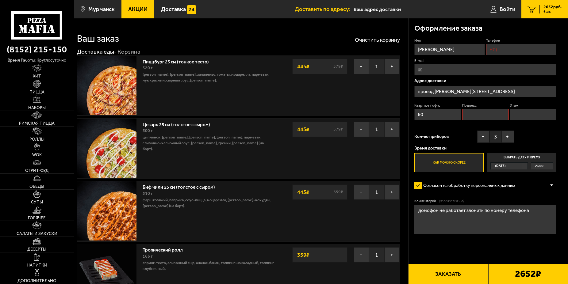
click at [483, 117] on input "Подъезд" at bounding box center [485, 114] width 47 height 11
click at [482, 117] on input "Подъезд" at bounding box center [485, 114] width 47 height 11
type input "2"
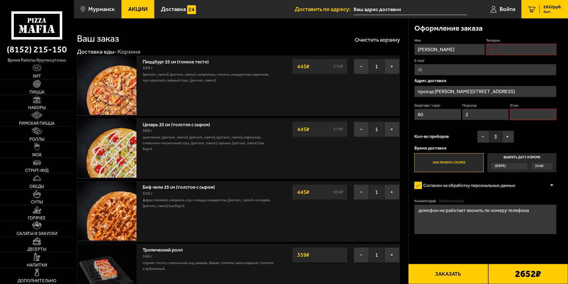
click at [529, 111] on input "Этаж" at bounding box center [533, 114] width 47 height 11
type input "6"
click at [525, 56] on div "Имя алексей Телефон E-mail Адрес доставки проезд Михаила Бабикова, 7, подъезд 2…" at bounding box center [486, 105] width 142 height 134
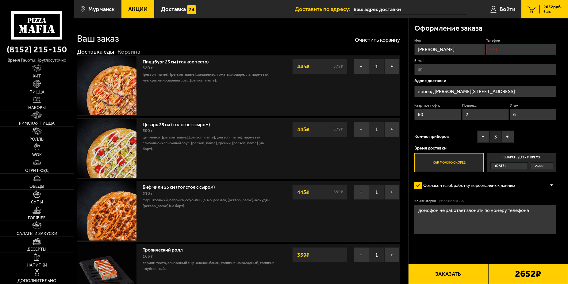
click at [523, 50] on input "Телефон" at bounding box center [521, 49] width 71 height 11
type input "[PHONE_NUMBER]"
click at [471, 273] on button "Заказать" at bounding box center [448, 274] width 80 height 20
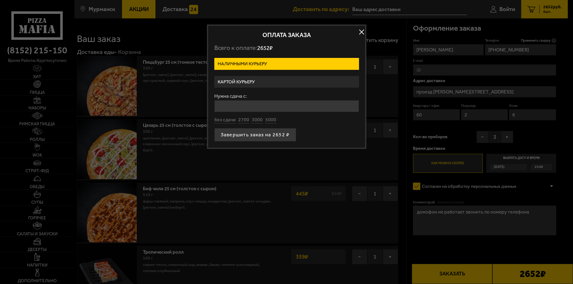
click at [265, 83] on label "Картой курьеру" at bounding box center [286, 82] width 145 height 12
click at [0, 0] on input "Картой курьеру" at bounding box center [0, 0] width 0 height 0
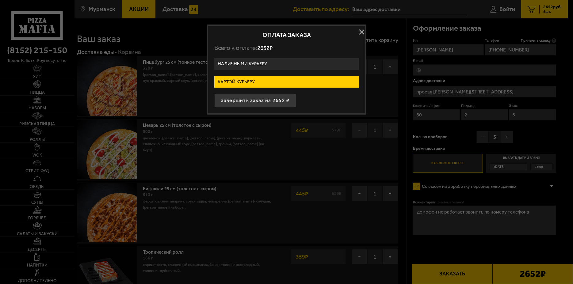
click at [270, 66] on label "Наличными курьеру" at bounding box center [286, 64] width 145 height 12
click at [0, 0] on input "Наличными курьеру" at bounding box center [0, 0] width 0 height 0
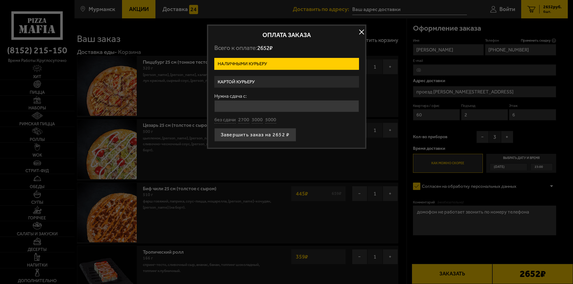
click at [268, 105] on input "Нужна сдача с:" at bounding box center [286, 106] width 145 height 12
type input "5000"
click at [270, 132] on button "Завершить заказ на 2652 ₽" at bounding box center [255, 135] width 82 height 14
